Goal: Task Accomplishment & Management: Complete application form

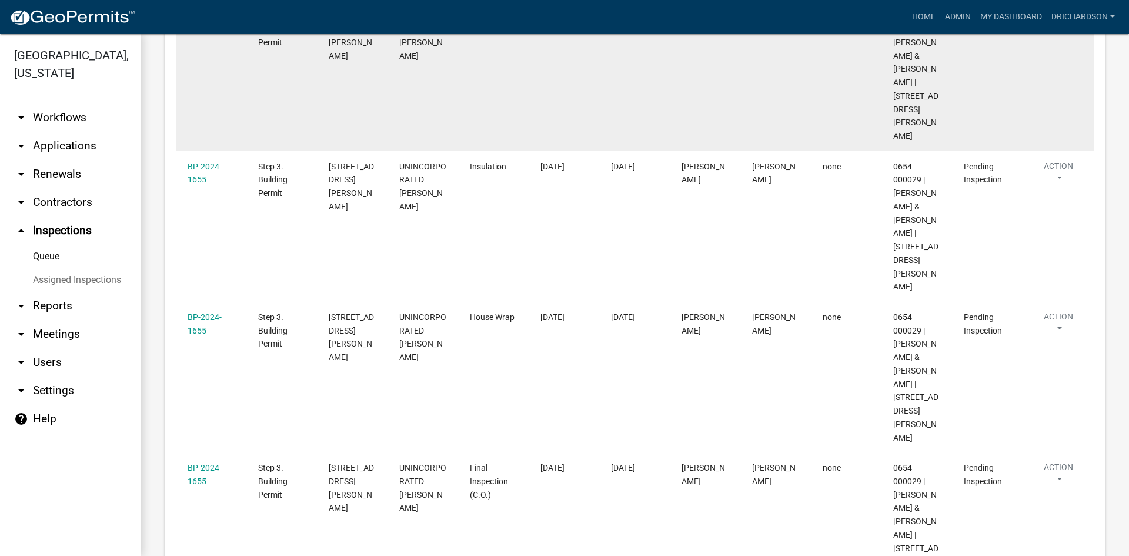
scroll to position [76, 0]
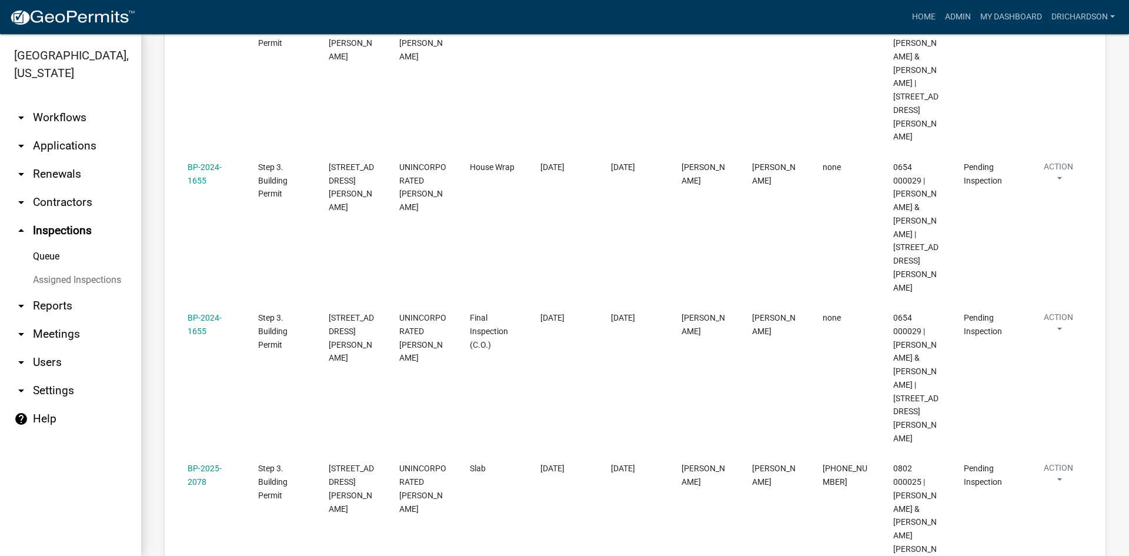
scroll to position [76, 0]
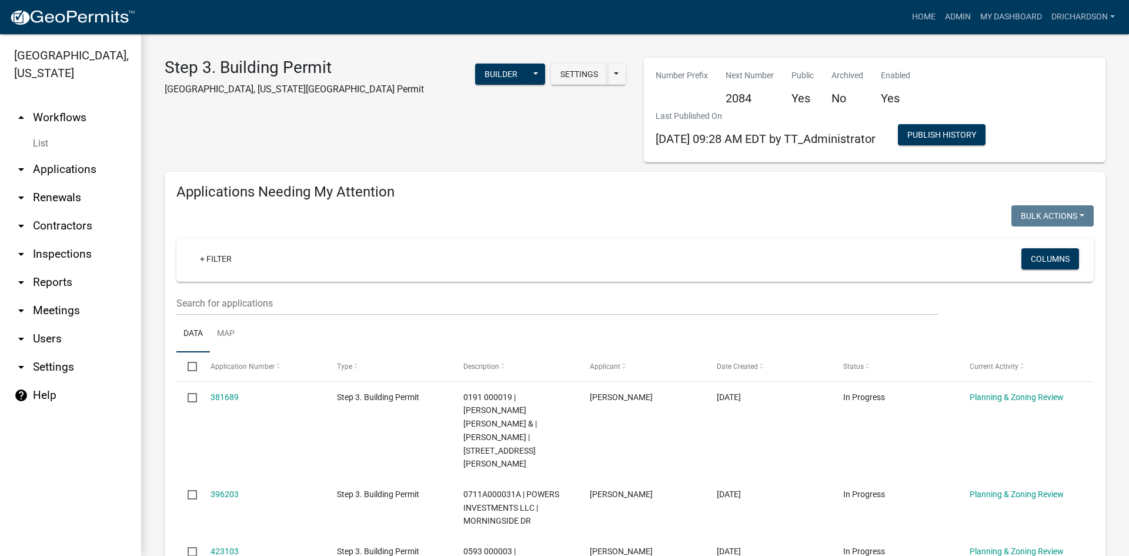
select select "1: 25"
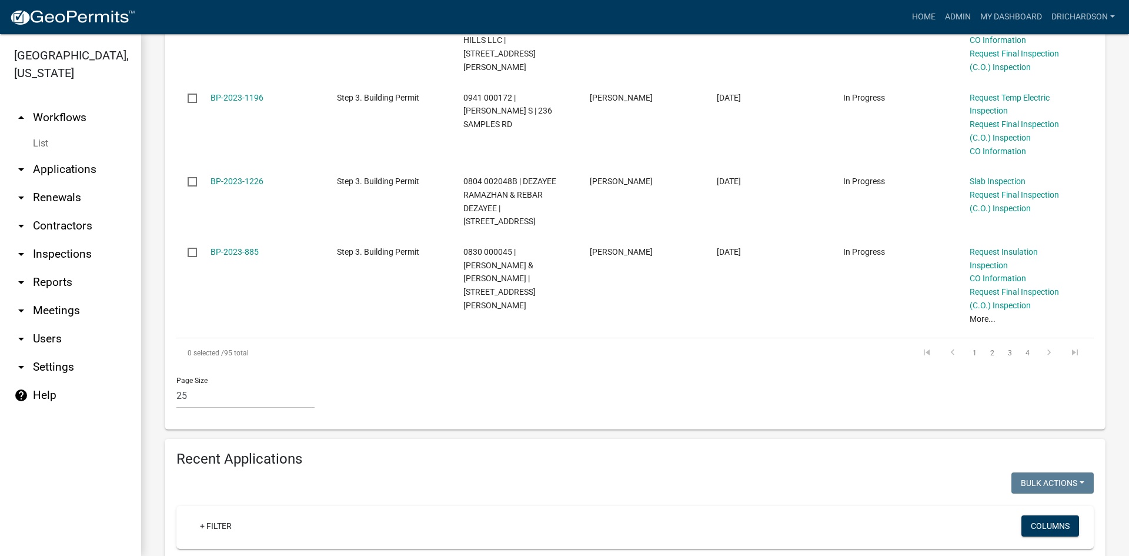
scroll to position [1882, 0]
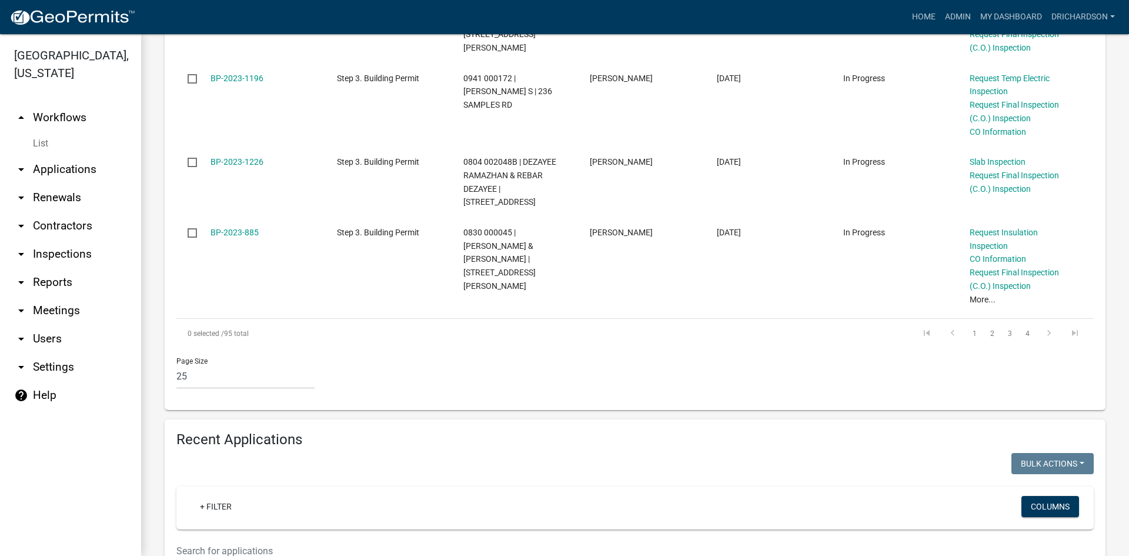
click at [294, 539] on input "text" at bounding box center [557, 551] width 762 height 24
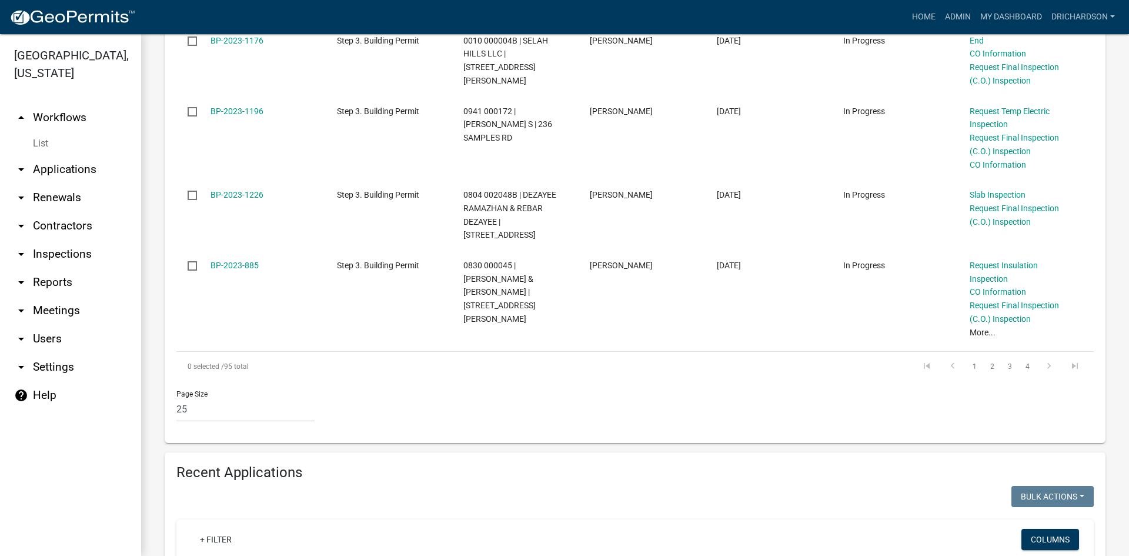
drag, startPoint x: 235, startPoint y: 389, endPoint x: 189, endPoint y: 390, distance: 45.9
type input "6"
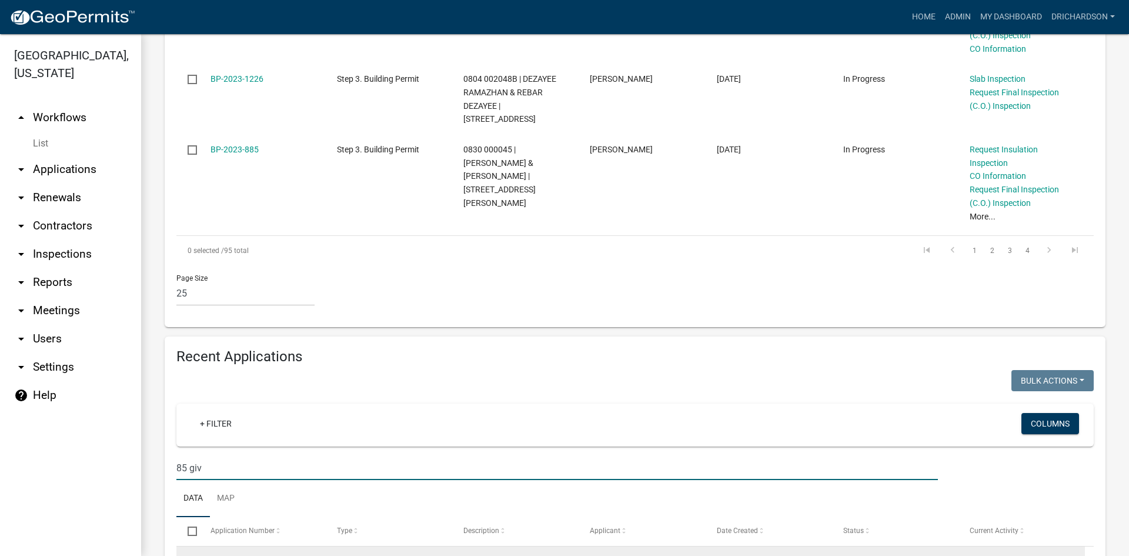
scroll to position [1921, 0]
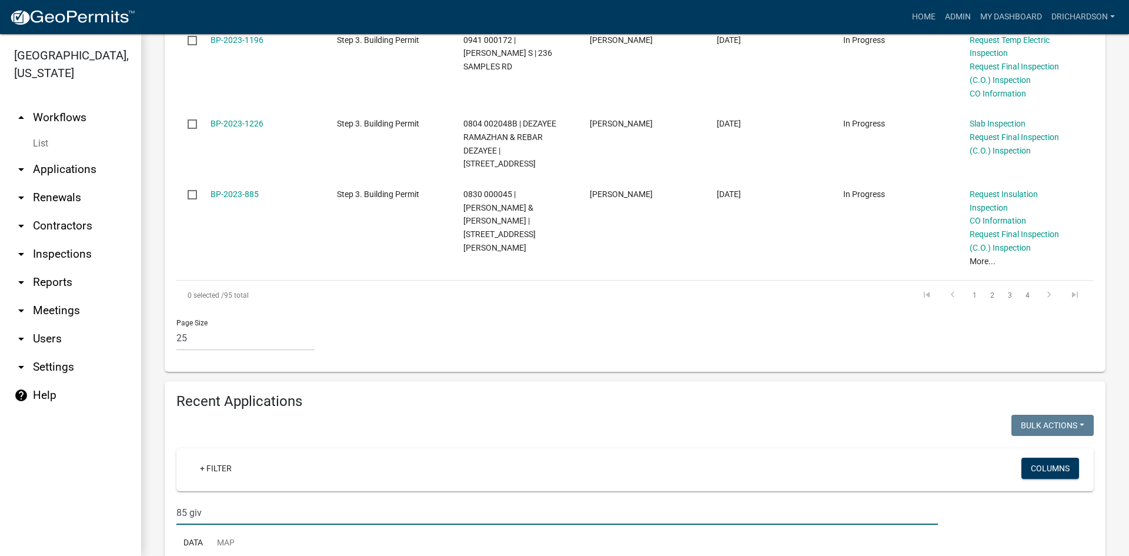
type input "85 giv"
drag, startPoint x: 236, startPoint y: 405, endPoint x: 315, endPoint y: 412, distance: 78.5
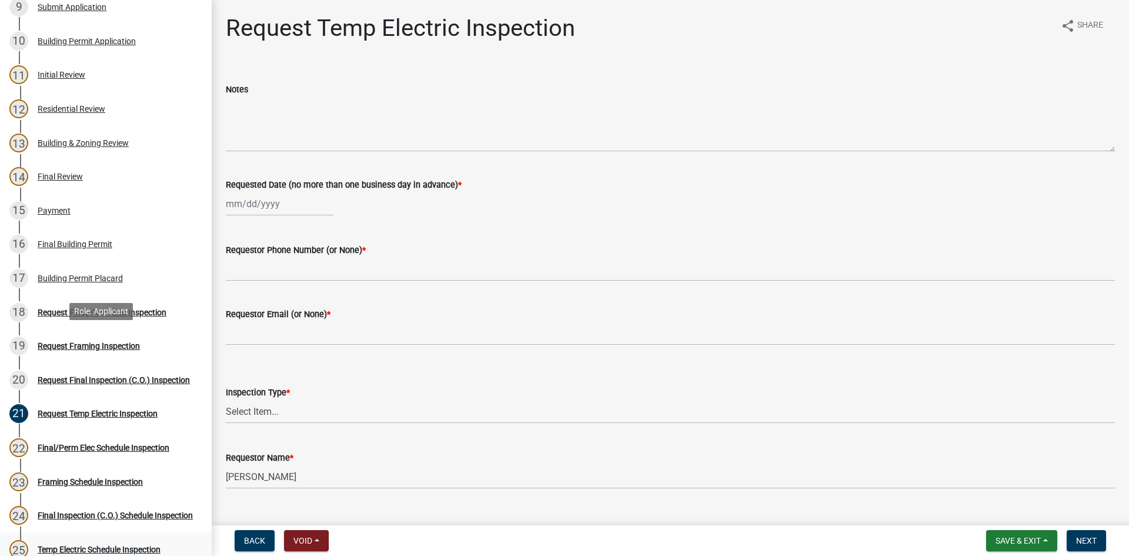
scroll to position [588, 0]
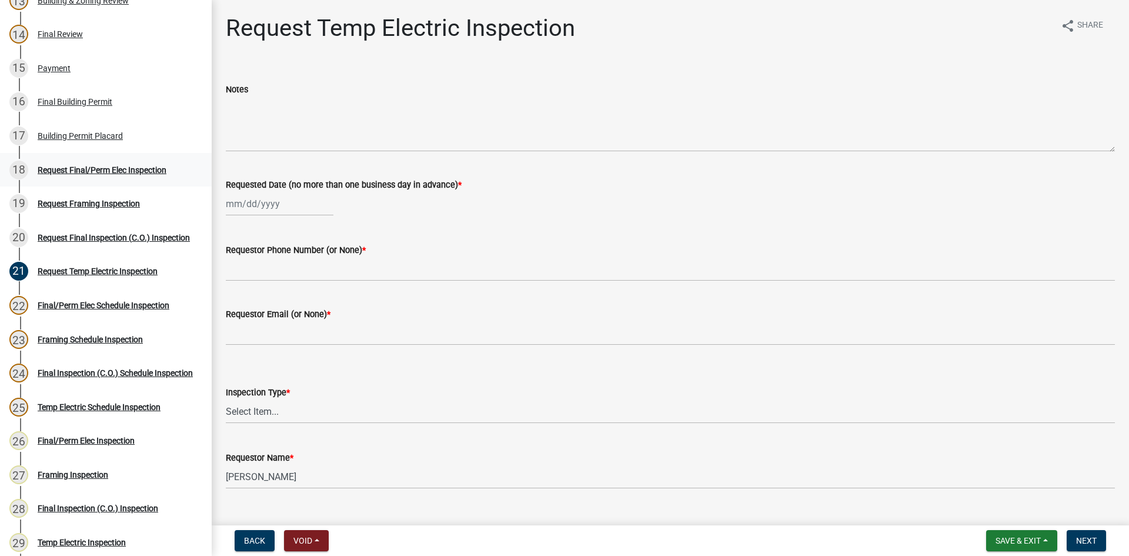
click at [97, 174] on div "18 Request Final/Perm Elec Inspection" at bounding box center [101, 170] width 184 height 19
click at [307, 211] on div at bounding box center [280, 204] width 108 height 24
select select "9"
select select "2025"
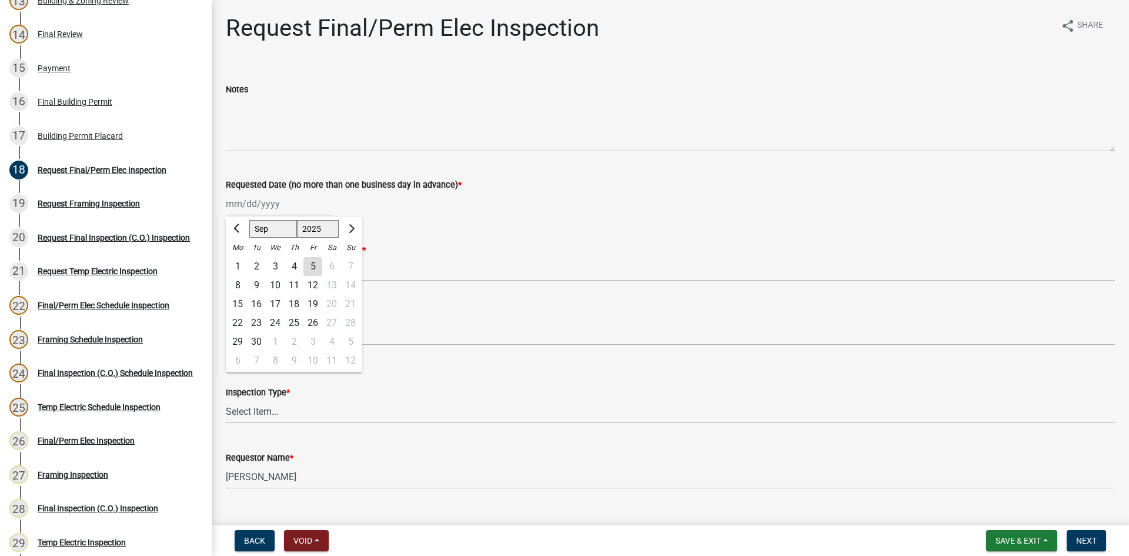
click at [316, 269] on div "5" at bounding box center [313, 266] width 19 height 19
type input "09/05/2025"
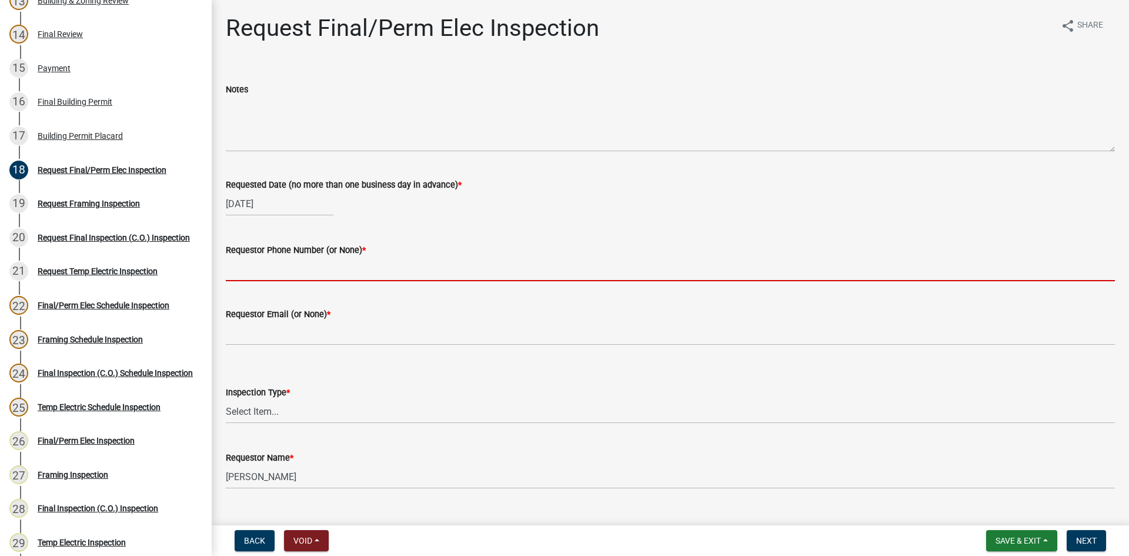
click at [303, 271] on input "Requestor Phone Number (or None) *" at bounding box center [670, 269] width 889 height 24
type input "none"
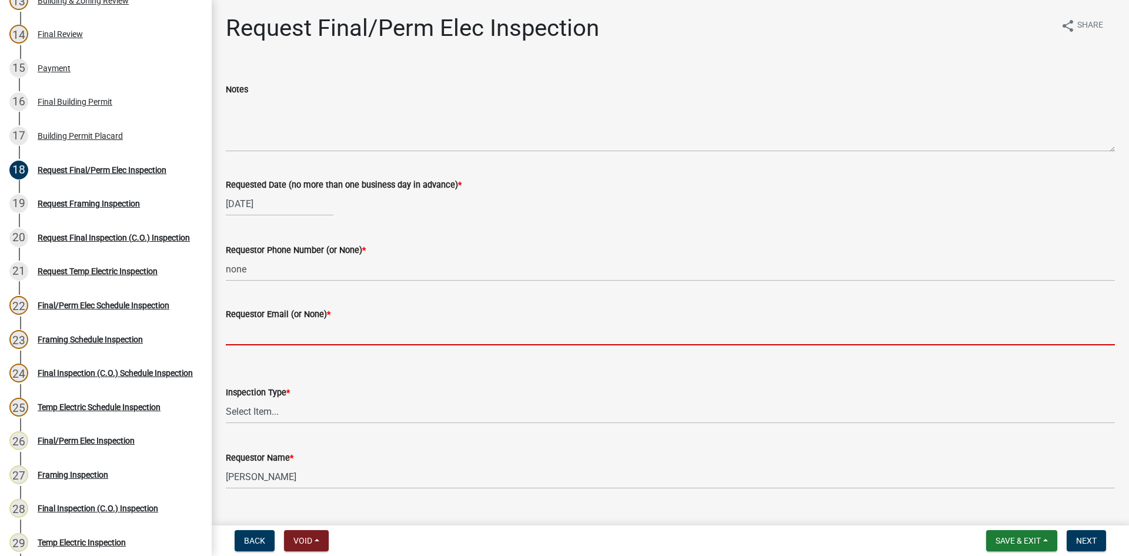
click at [315, 334] on input "Requestor Email (or None) *" at bounding box center [670, 333] width 889 height 24
type input "none"
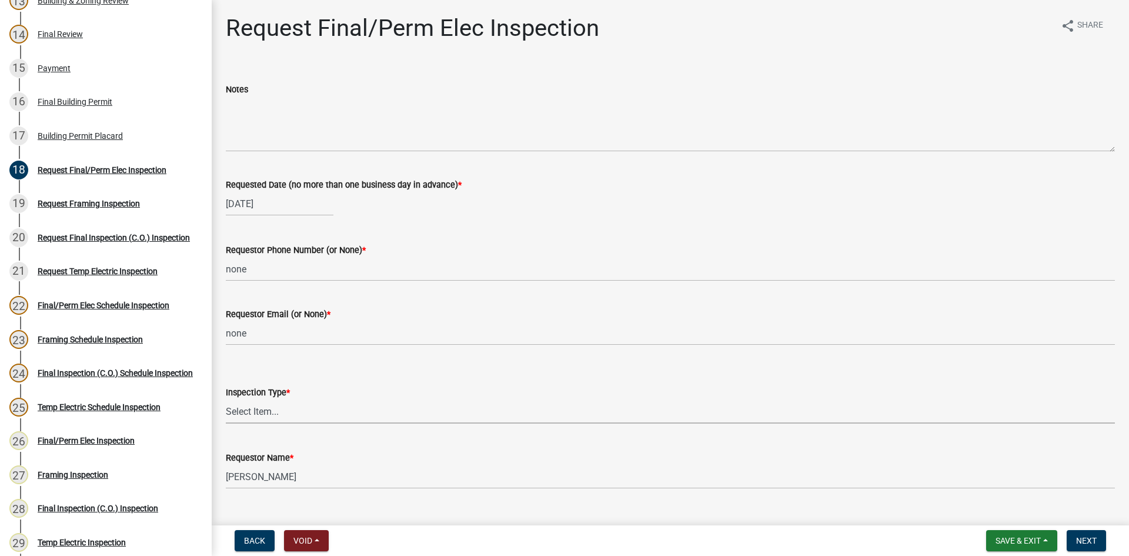
click at [304, 408] on select "Select Item... Final/Permanent Electrical" at bounding box center [670, 411] width 889 height 24
click at [226, 399] on select "Select Item... Final/Permanent Electrical" at bounding box center [670, 411] width 889 height 24
select select "15602396-5ec3-4d50-b7ba-128f4fe7a0c1"
click at [1103, 547] on button "Next" at bounding box center [1086, 540] width 39 height 21
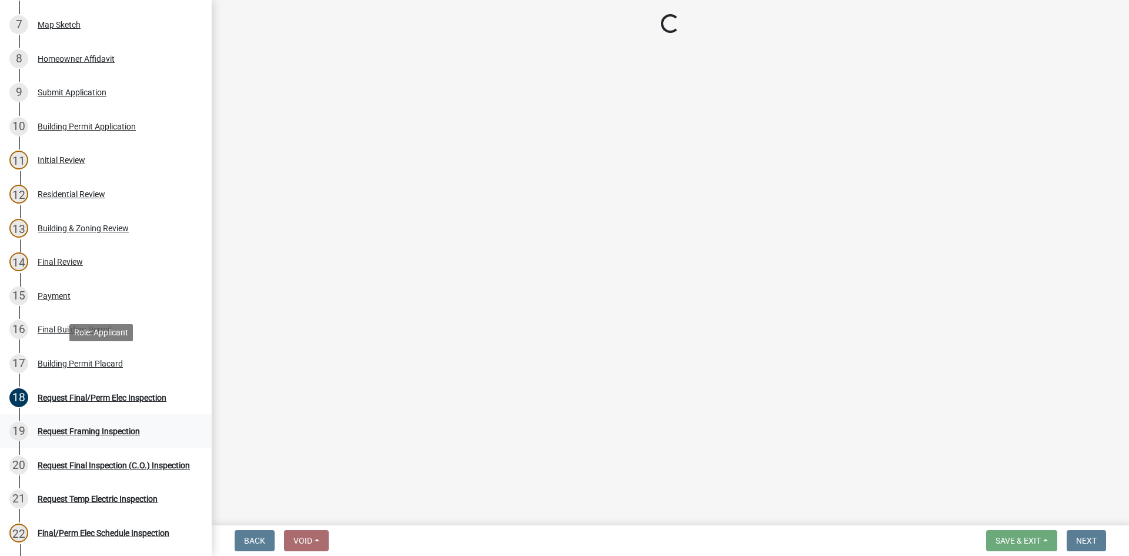
scroll to position [353, 0]
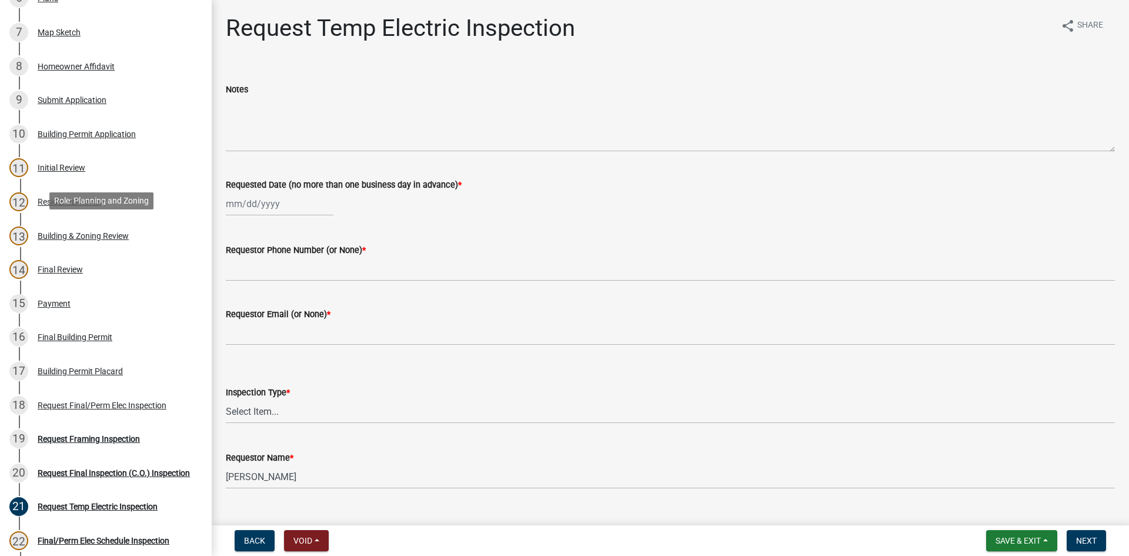
click at [83, 238] on div "13 Building & Zoning Review" at bounding box center [101, 235] width 184 height 19
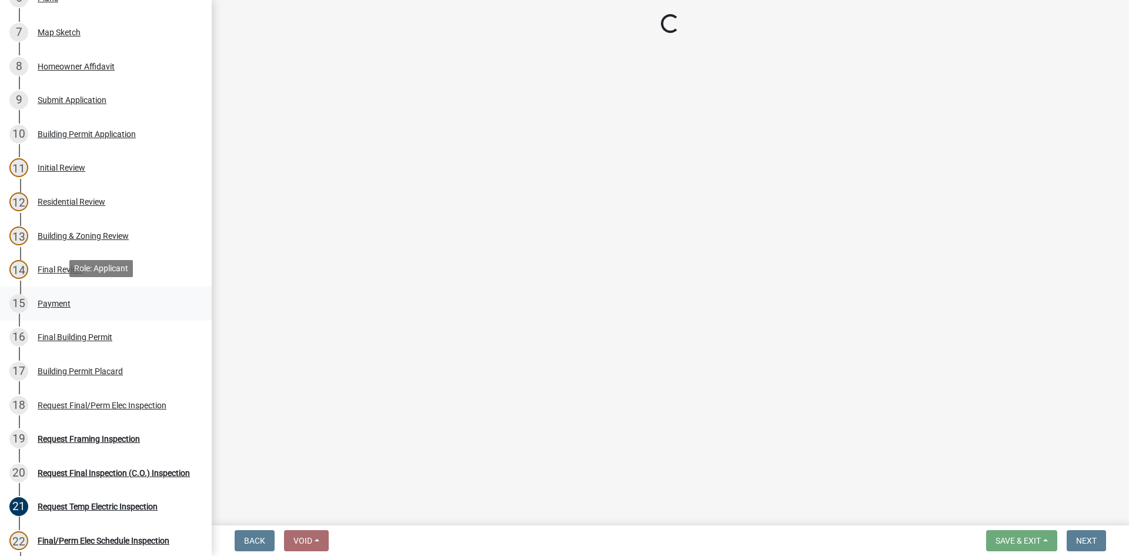
select select "68ced6f9-1cde-4df4-873a-f2fb2a9a9b51"
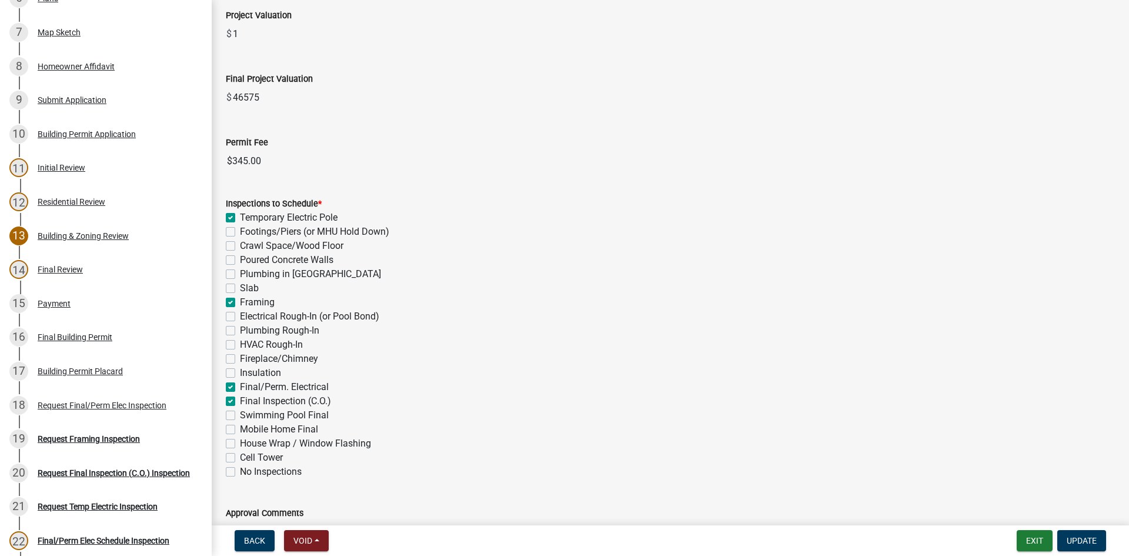
scroll to position [294, 0]
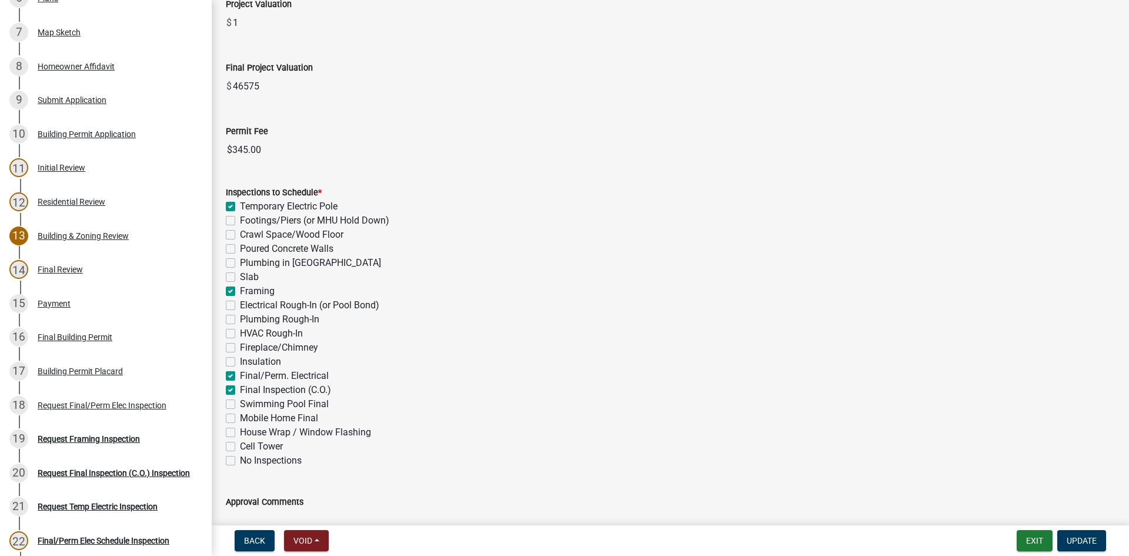
click at [240, 206] on label "Temporary Electric Pole" at bounding box center [289, 206] width 98 height 14
click at [240, 206] on input "Temporary Electric Pole" at bounding box center [244, 203] width 8 height 8
checkbox input "false"
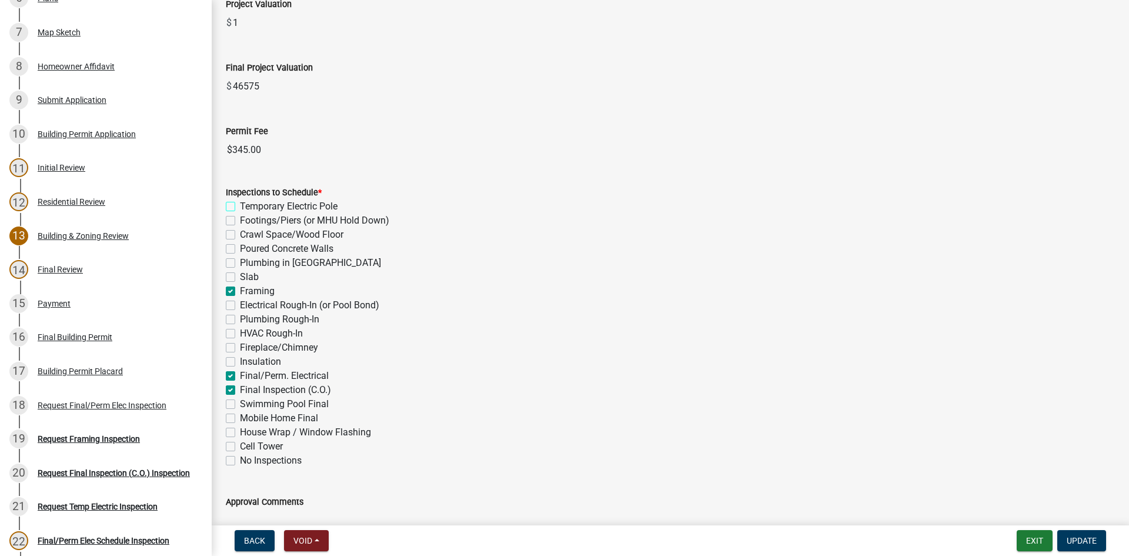
checkbox input "false"
checkbox input "true"
checkbox input "false"
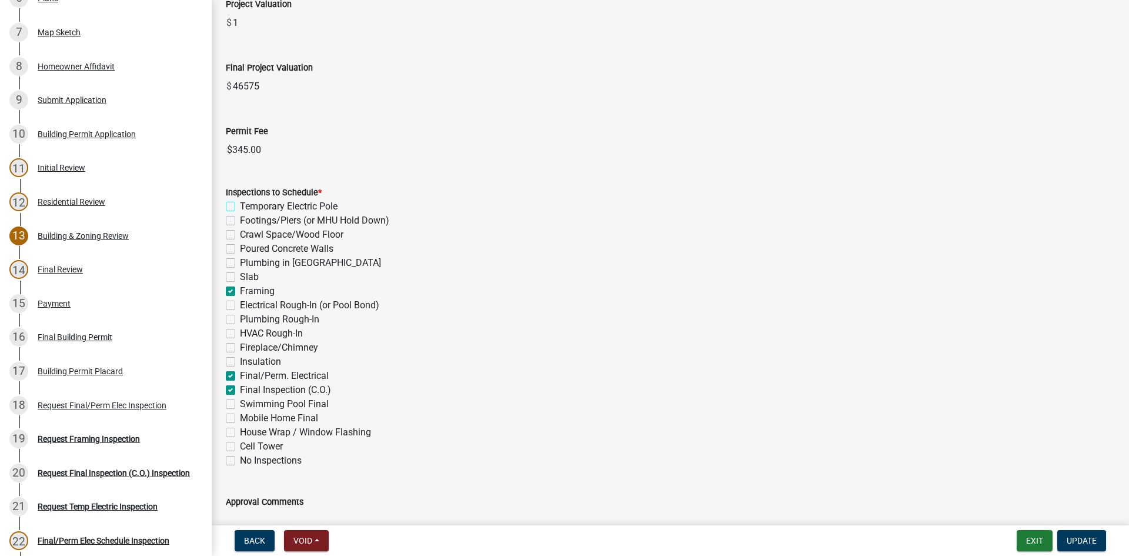
checkbox input "false"
checkbox input "true"
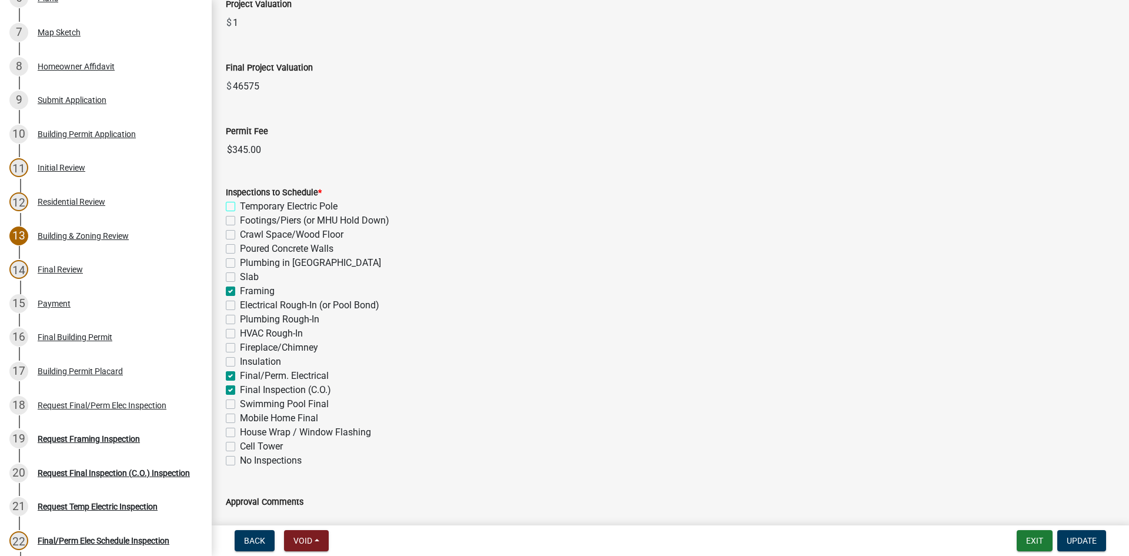
checkbox input "true"
checkbox input "false"
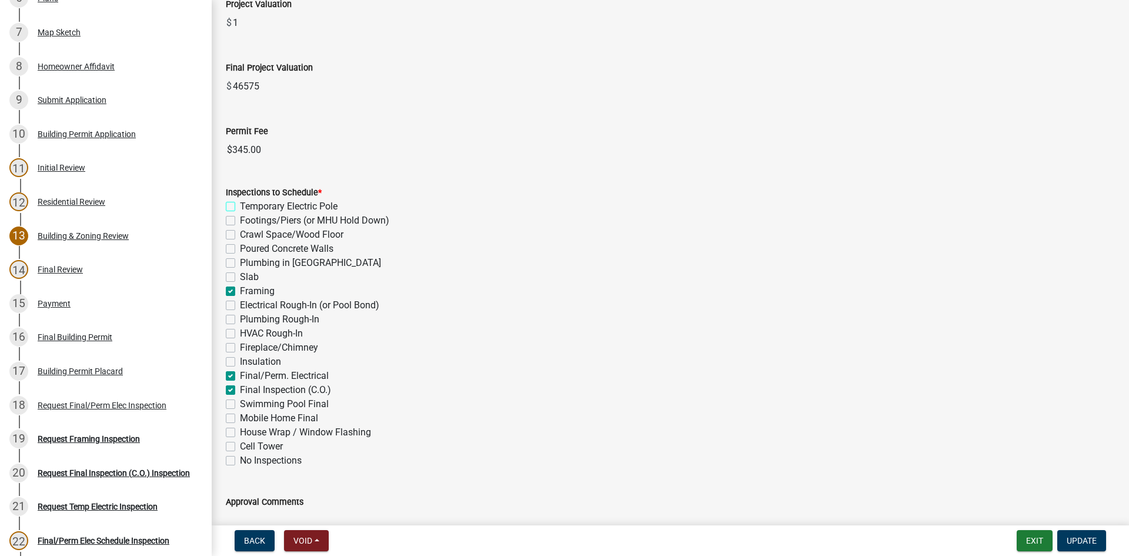
checkbox input "false"
click at [1080, 544] on span "Update" at bounding box center [1082, 540] width 30 height 9
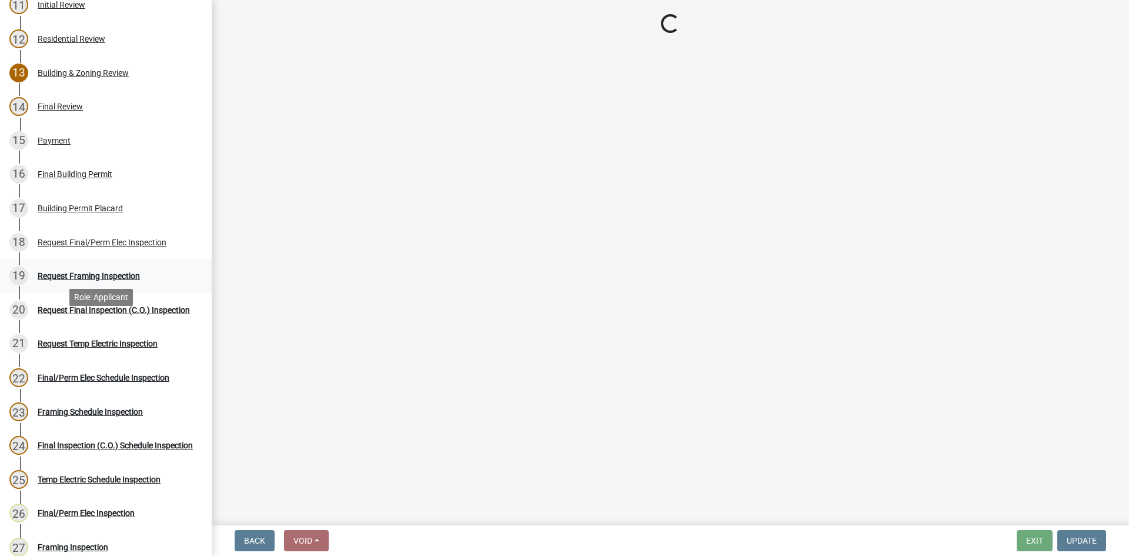
scroll to position [529, 0]
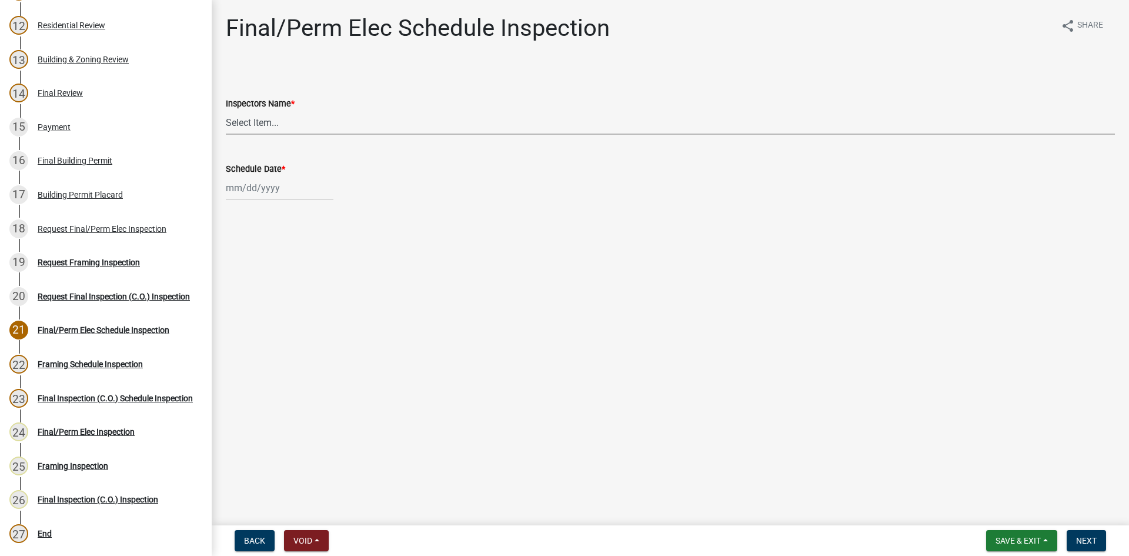
click at [252, 125] on select "Select Item... whuff (William Huff) drichardson (Douglas Richardson) knorred (K…" at bounding box center [670, 123] width 889 height 24
select select "e20251c8-f858-4aed-a4a0-52e27fd5066e"
click at [226, 111] on select "Select Item... whuff (William Huff) drichardson (Douglas Richardson) knorred (K…" at bounding box center [670, 123] width 889 height 24
click at [274, 185] on div at bounding box center [280, 188] width 108 height 24
select select "9"
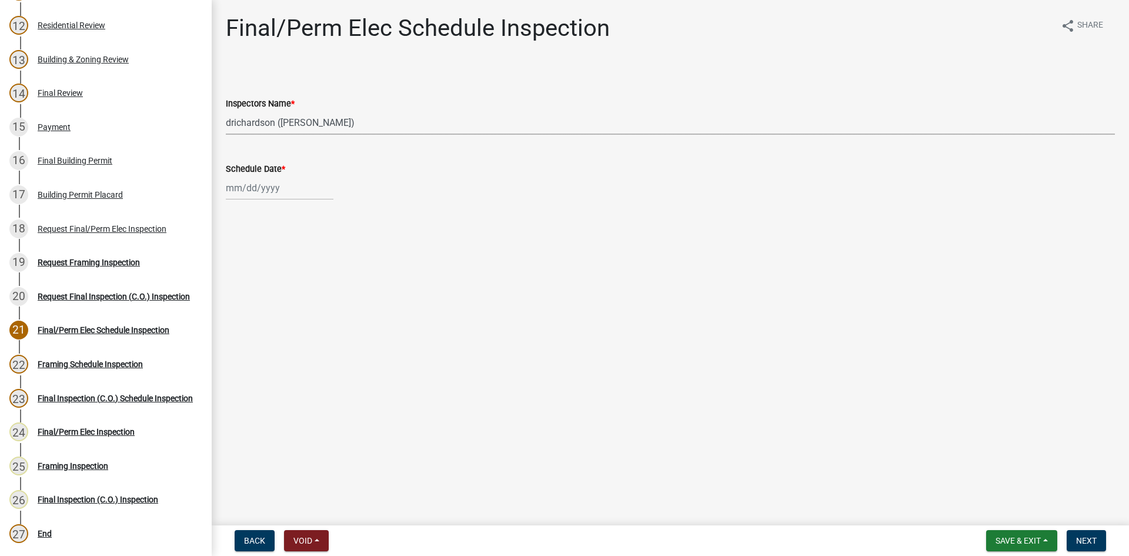
select select "2025"
click at [310, 249] on div "5" at bounding box center [313, 250] width 19 height 19
type input "09/05/2025"
click at [1091, 541] on span "Next" at bounding box center [1086, 540] width 21 height 9
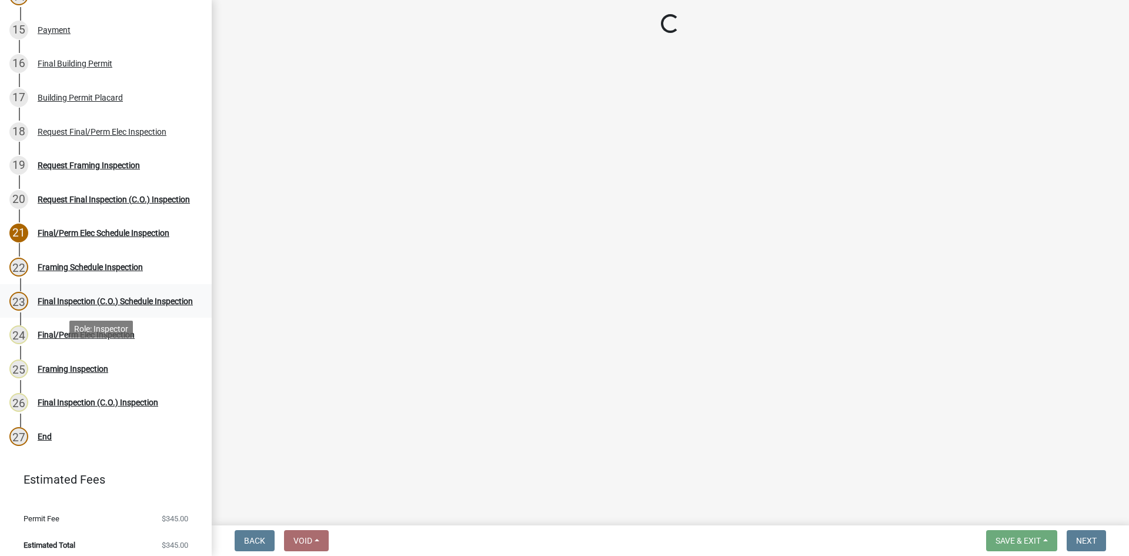
scroll to position [631, 0]
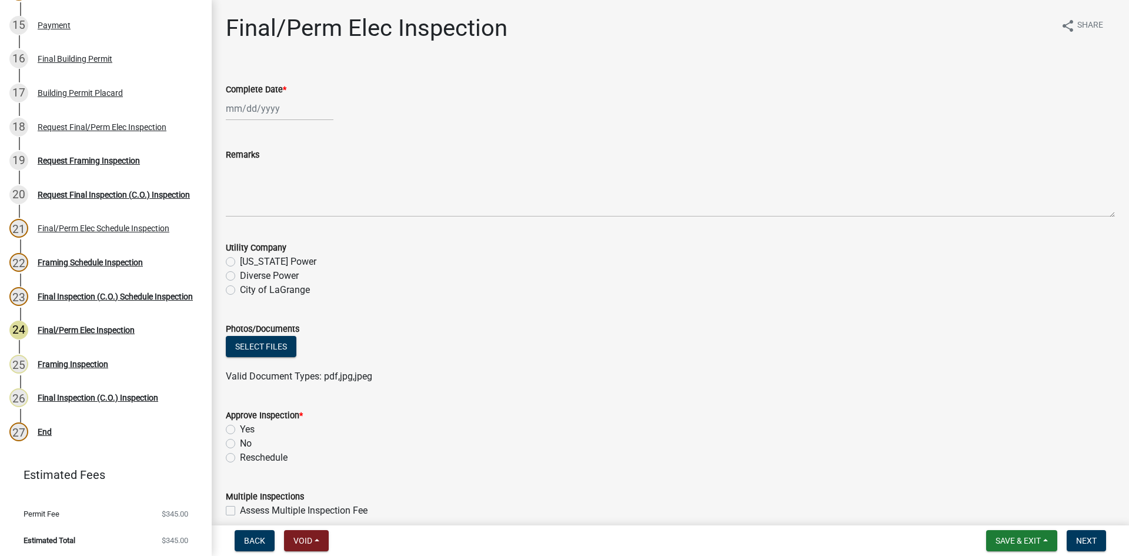
click at [240, 275] on label "Diverse Power" at bounding box center [269, 276] width 59 height 14
click at [240, 275] on input "Diverse Power" at bounding box center [244, 273] width 8 height 8
radio input "true"
click at [240, 426] on label "Yes" at bounding box center [247, 429] width 15 height 14
click at [240, 426] on input "Yes" at bounding box center [244, 426] width 8 height 8
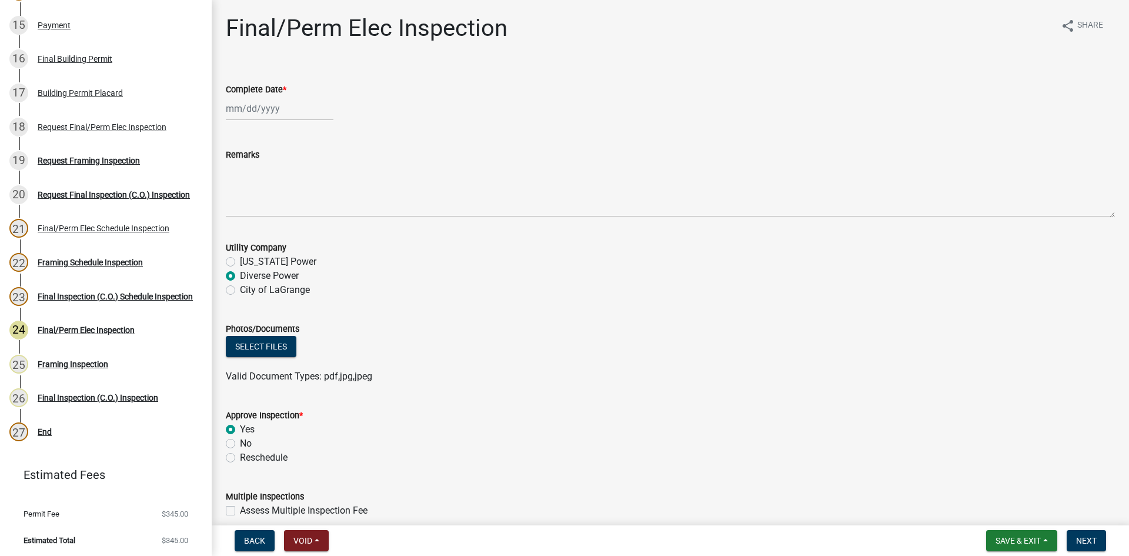
radio input "true"
click at [253, 108] on div at bounding box center [280, 108] width 108 height 24
select select "9"
select select "2025"
click at [309, 171] on div "5" at bounding box center [313, 171] width 19 height 19
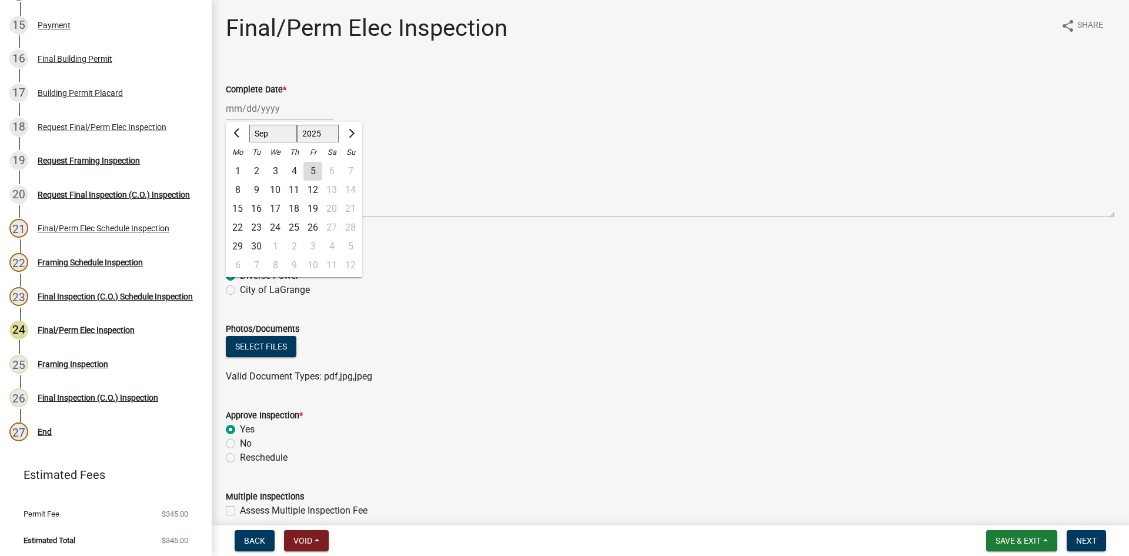
type input "09/05/2025"
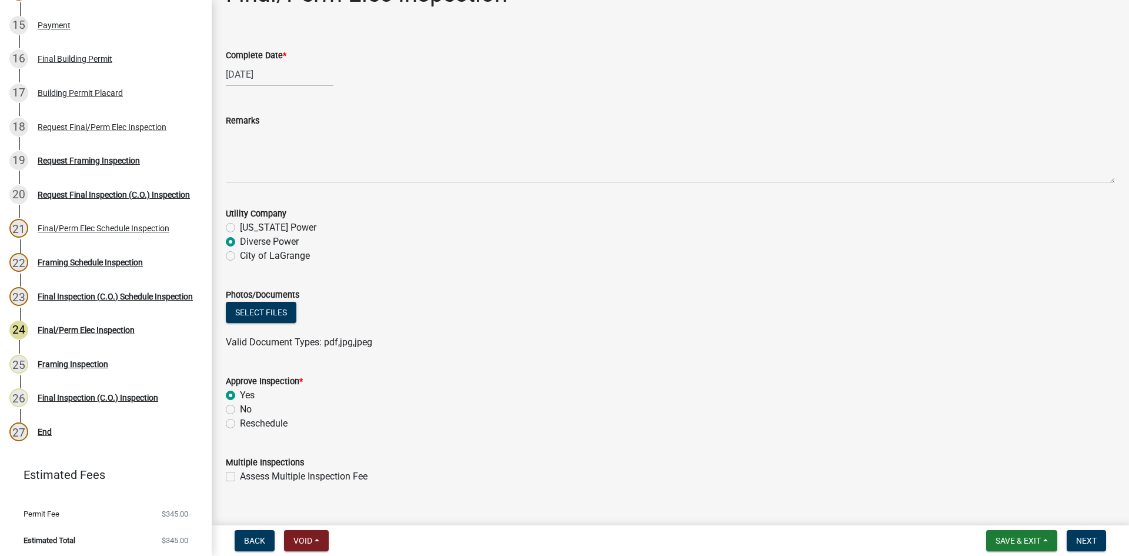
scroll to position [54, 0]
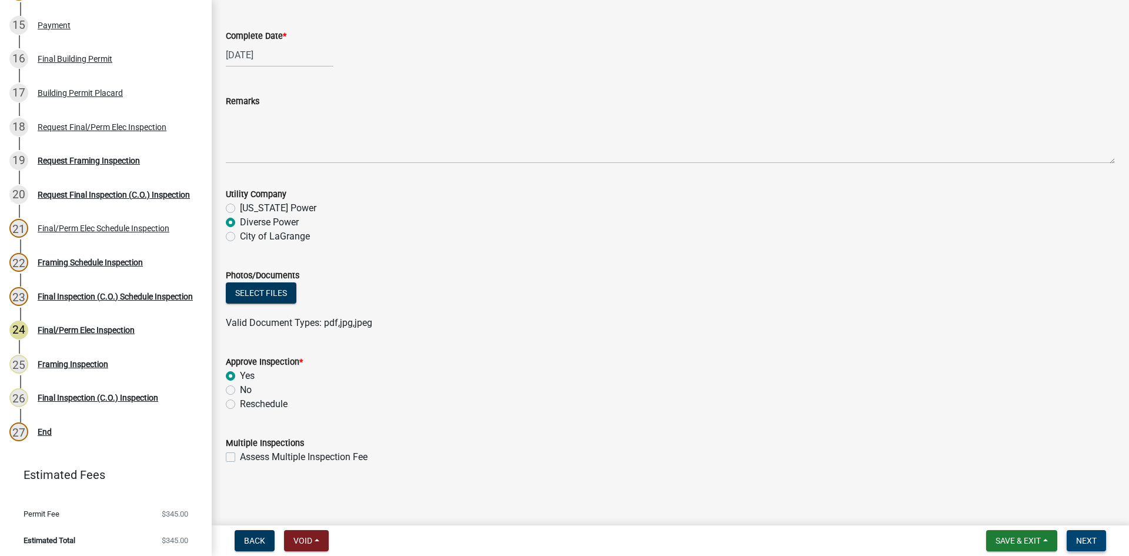
click at [1072, 542] on button "Next" at bounding box center [1086, 540] width 39 height 21
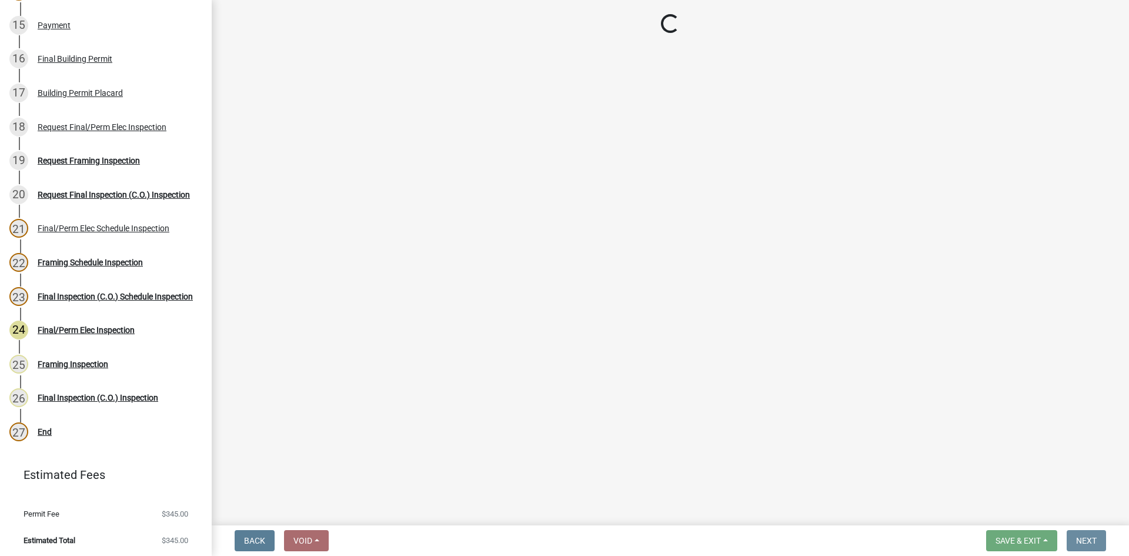
scroll to position [0, 0]
